Goal: Task Accomplishment & Management: Use online tool/utility

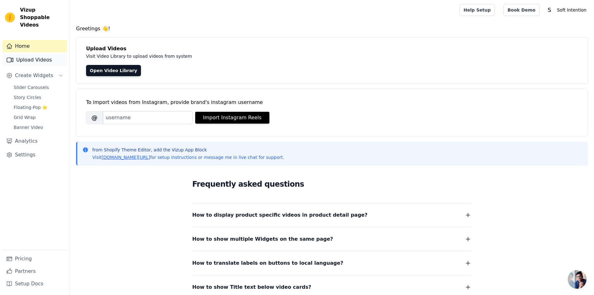
click at [32, 54] on link "Upload Videos" at bounding box center [34, 60] width 65 height 12
click at [25, 54] on link "Upload Videos" at bounding box center [34, 60] width 65 height 12
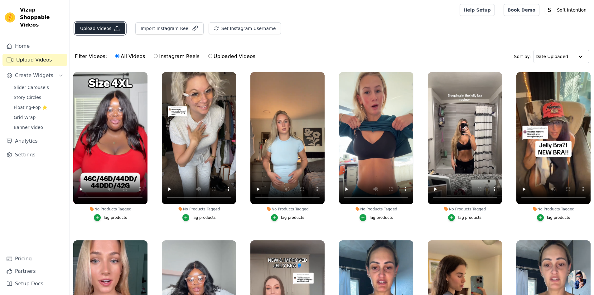
click at [120, 32] on button "Upload Videos" at bounding box center [100, 28] width 51 height 12
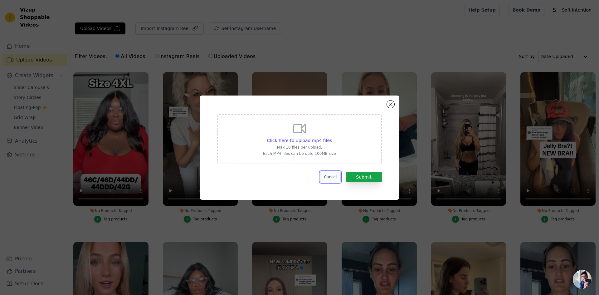
click at [331, 175] on button "Cancel" at bounding box center [330, 177] width 21 height 11
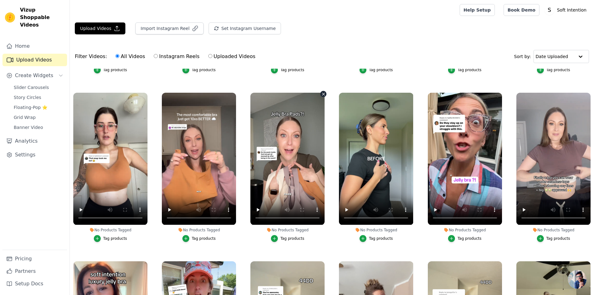
scroll to position [499, 0]
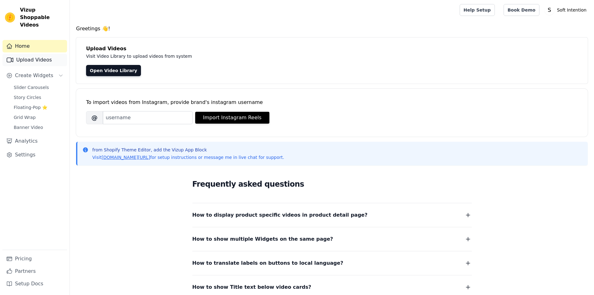
click at [34, 54] on link "Upload Videos" at bounding box center [34, 60] width 65 height 12
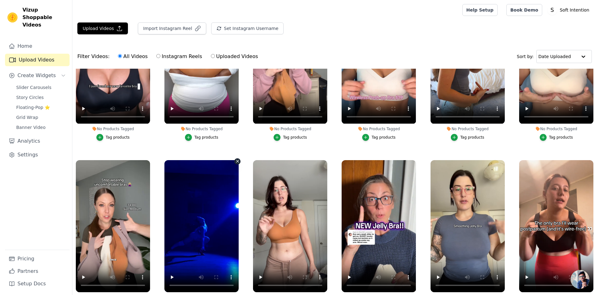
scroll to position [218, 0]
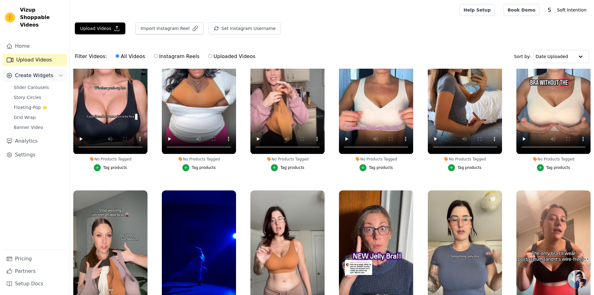
click at [22, 72] on span "Create Widgets" at bounding box center [34, 75] width 38 height 7
click at [23, 72] on span "Create Widgets" at bounding box center [34, 75] width 38 height 7
click at [27, 93] on link "Story Circles" at bounding box center [38, 97] width 57 height 9
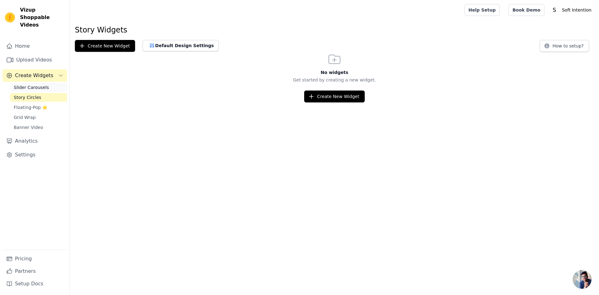
click at [28, 84] on span "Slider Carousels" at bounding box center [31, 87] width 35 height 6
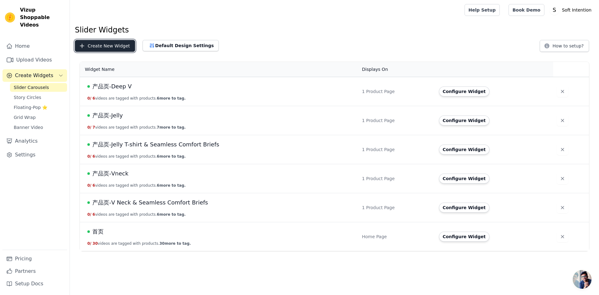
click at [118, 44] on button "Create New Widget" at bounding box center [105, 46] width 60 height 12
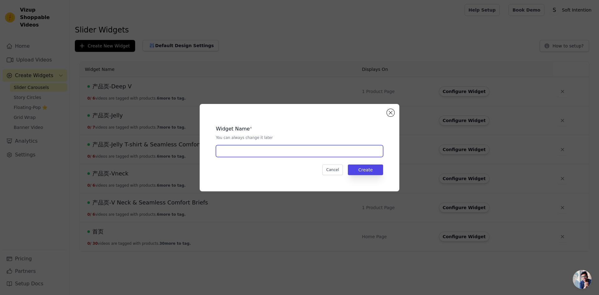
click at [301, 151] on input "text" at bounding box center [299, 151] width 167 height 12
click at [326, 167] on button "Cancel" at bounding box center [332, 169] width 21 height 11
